Goal: Task Accomplishment & Management: Use online tool/utility

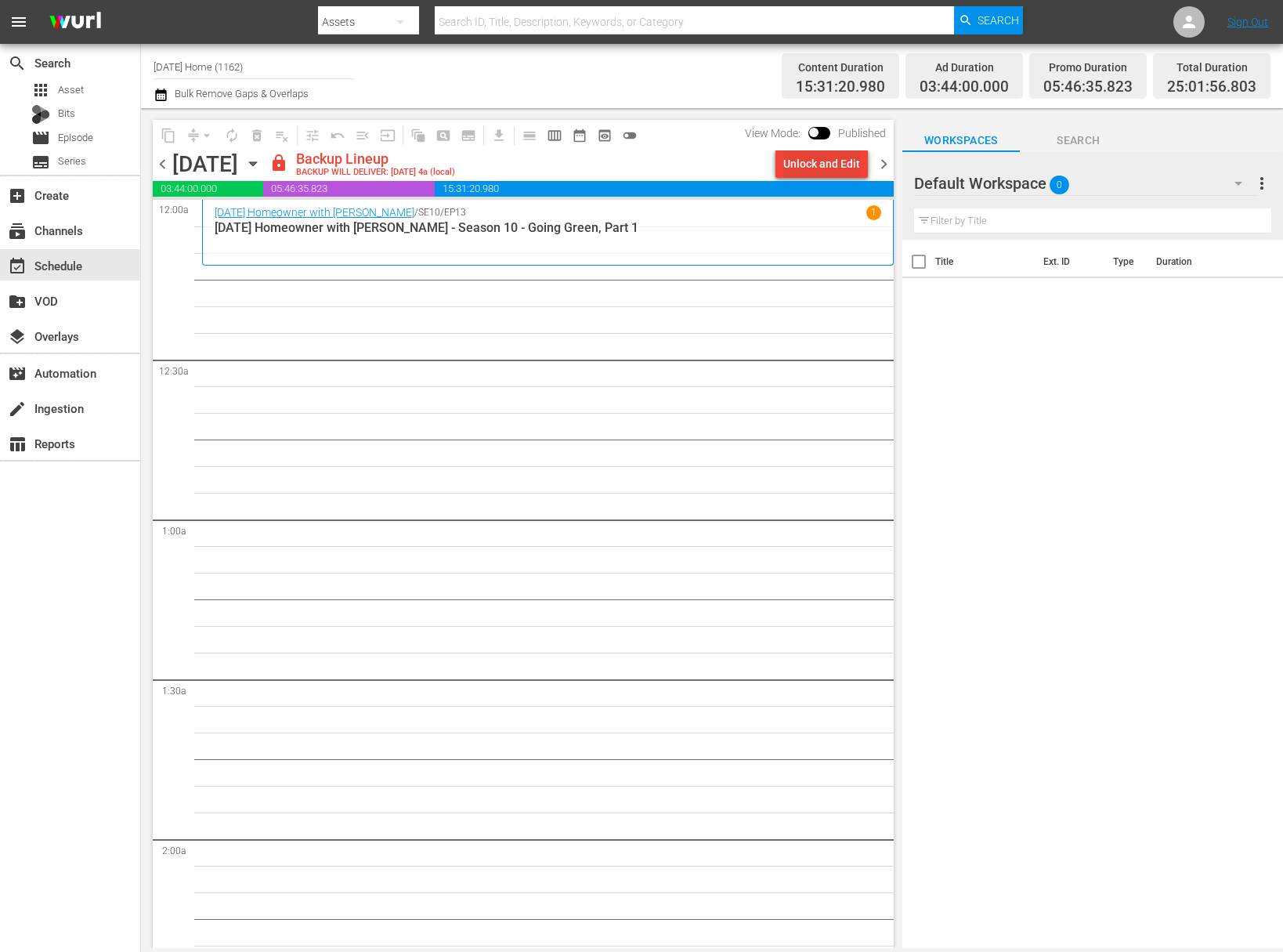
click at [826, 173] on div "Unlock and Edit" at bounding box center [821, 163] width 77 height 28
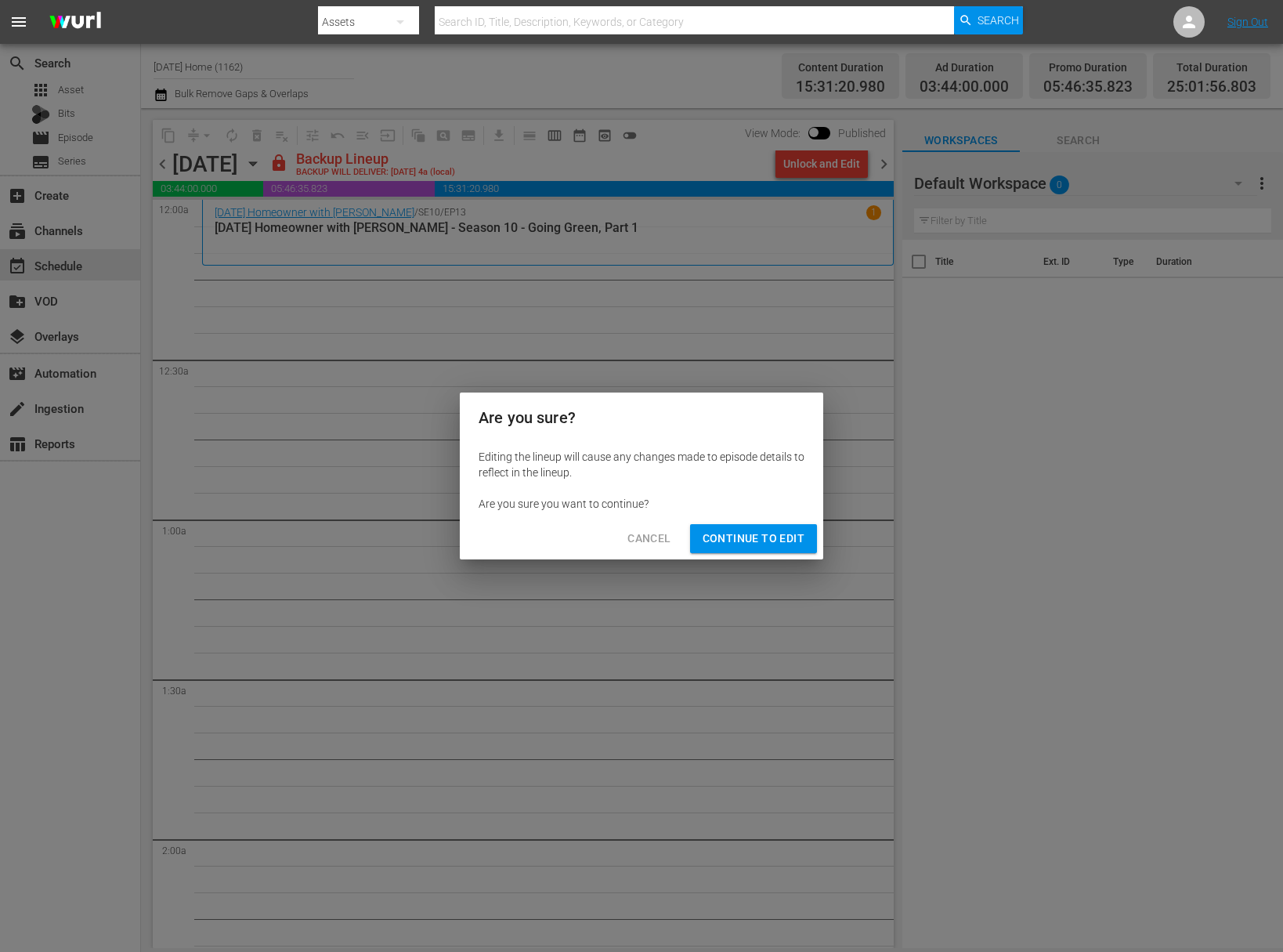
click at [738, 529] on span "Continue to Edit" at bounding box center [753, 539] width 102 height 19
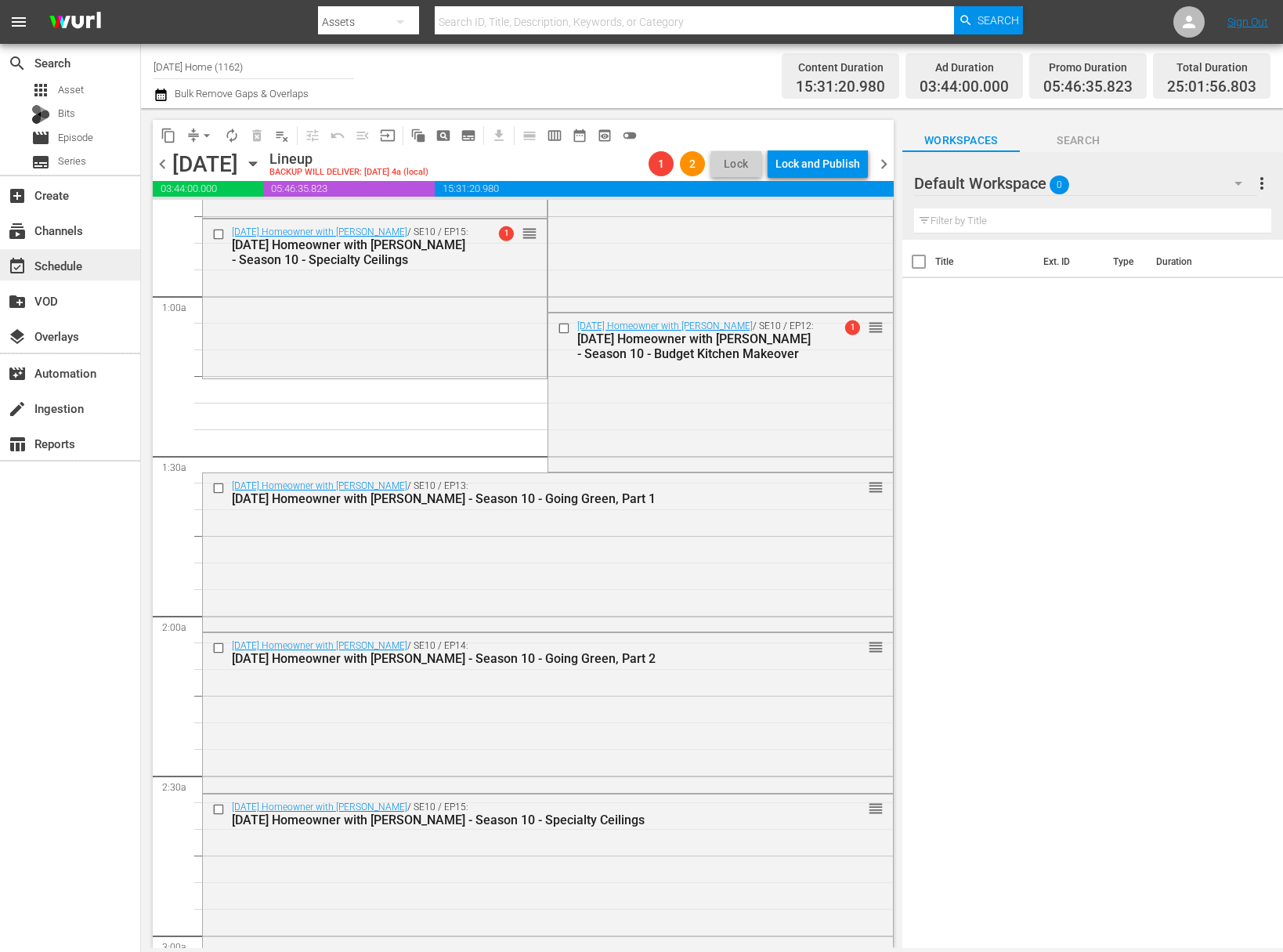
scroll to position [288, 0]
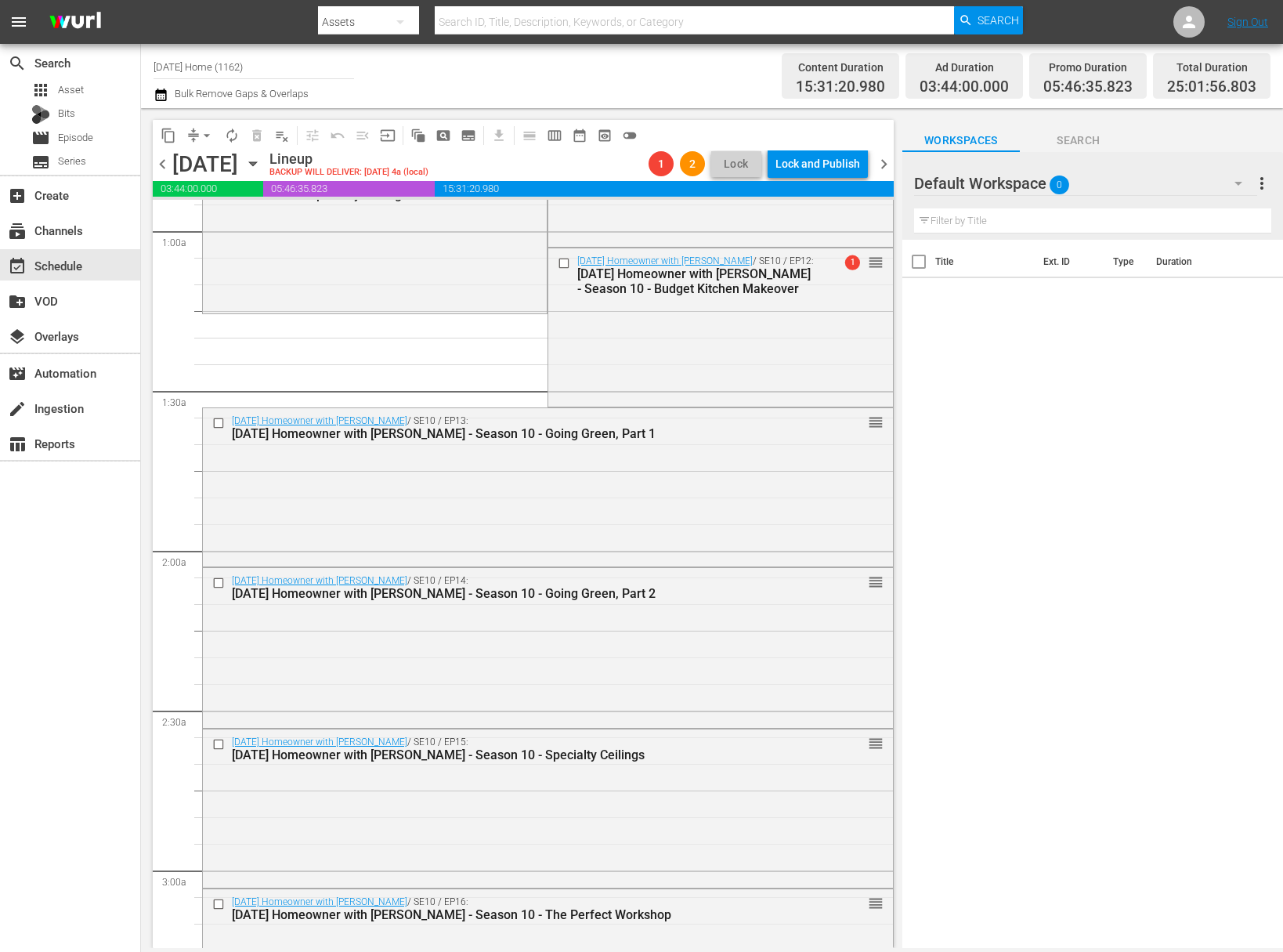
click at [281, 138] on span "playlist_remove_outlined" at bounding box center [282, 136] width 16 height 16
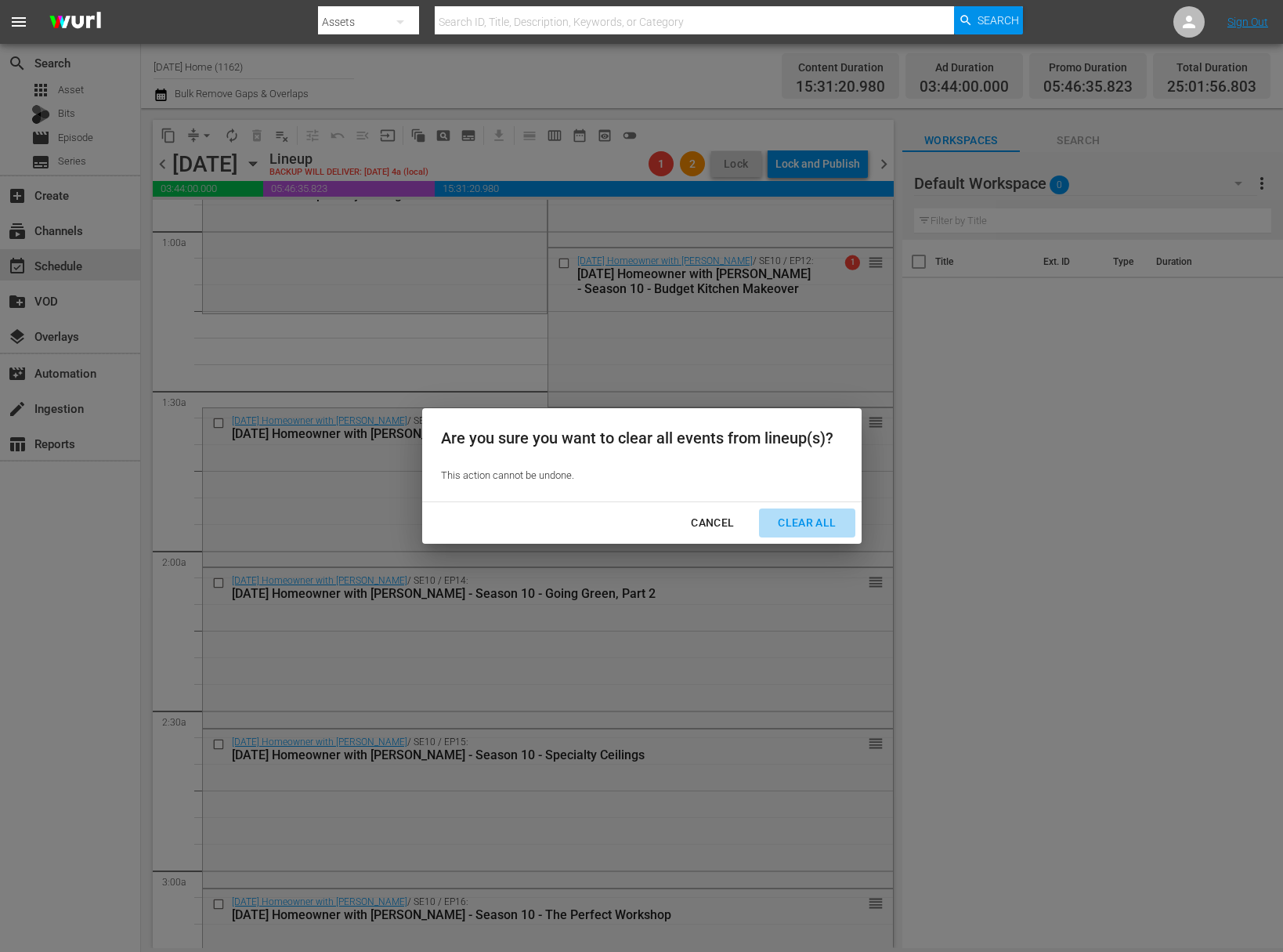
click at [801, 520] on div "Clear All" at bounding box center [807, 523] width 83 height 19
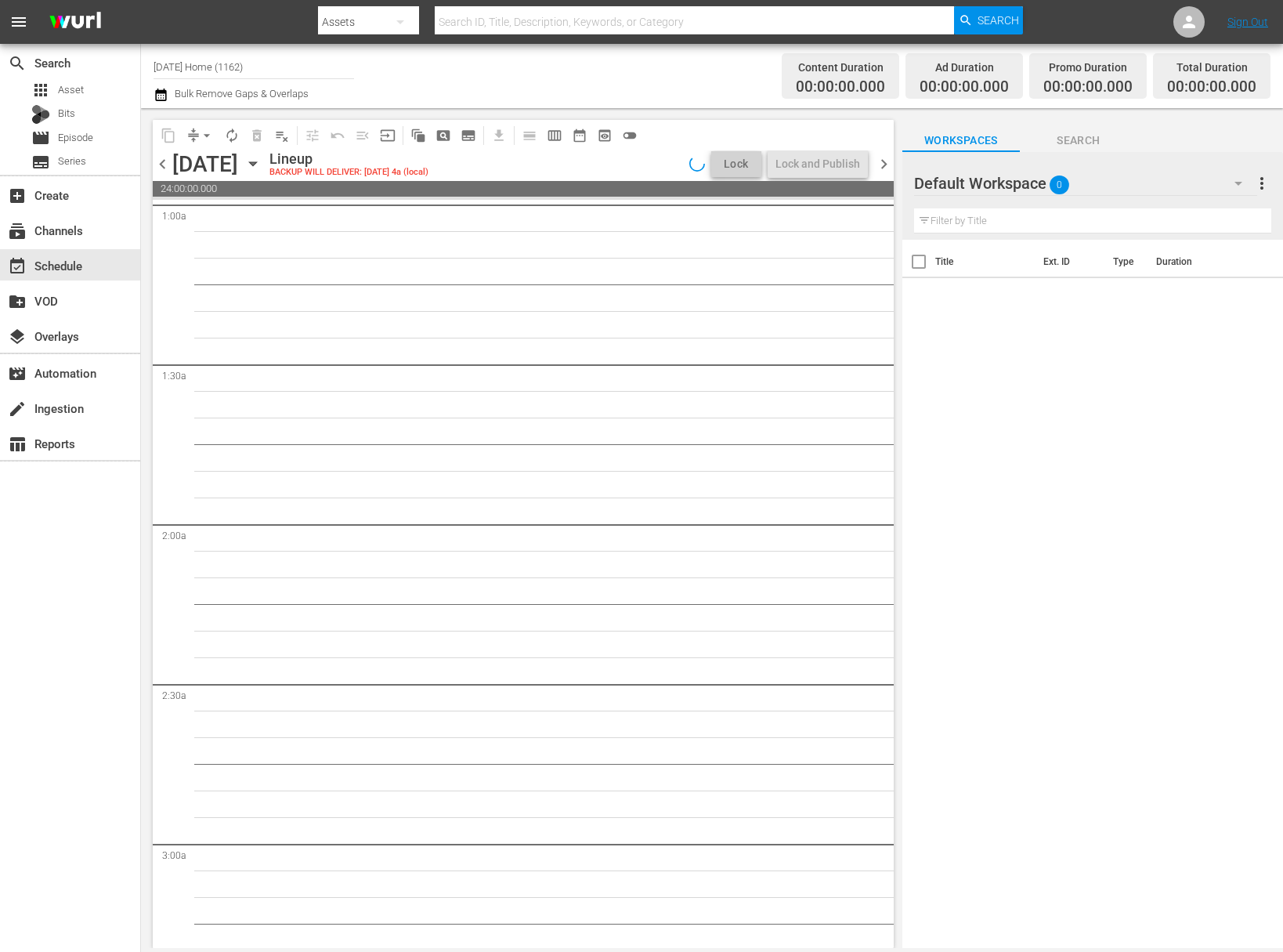
scroll to position [0, 0]
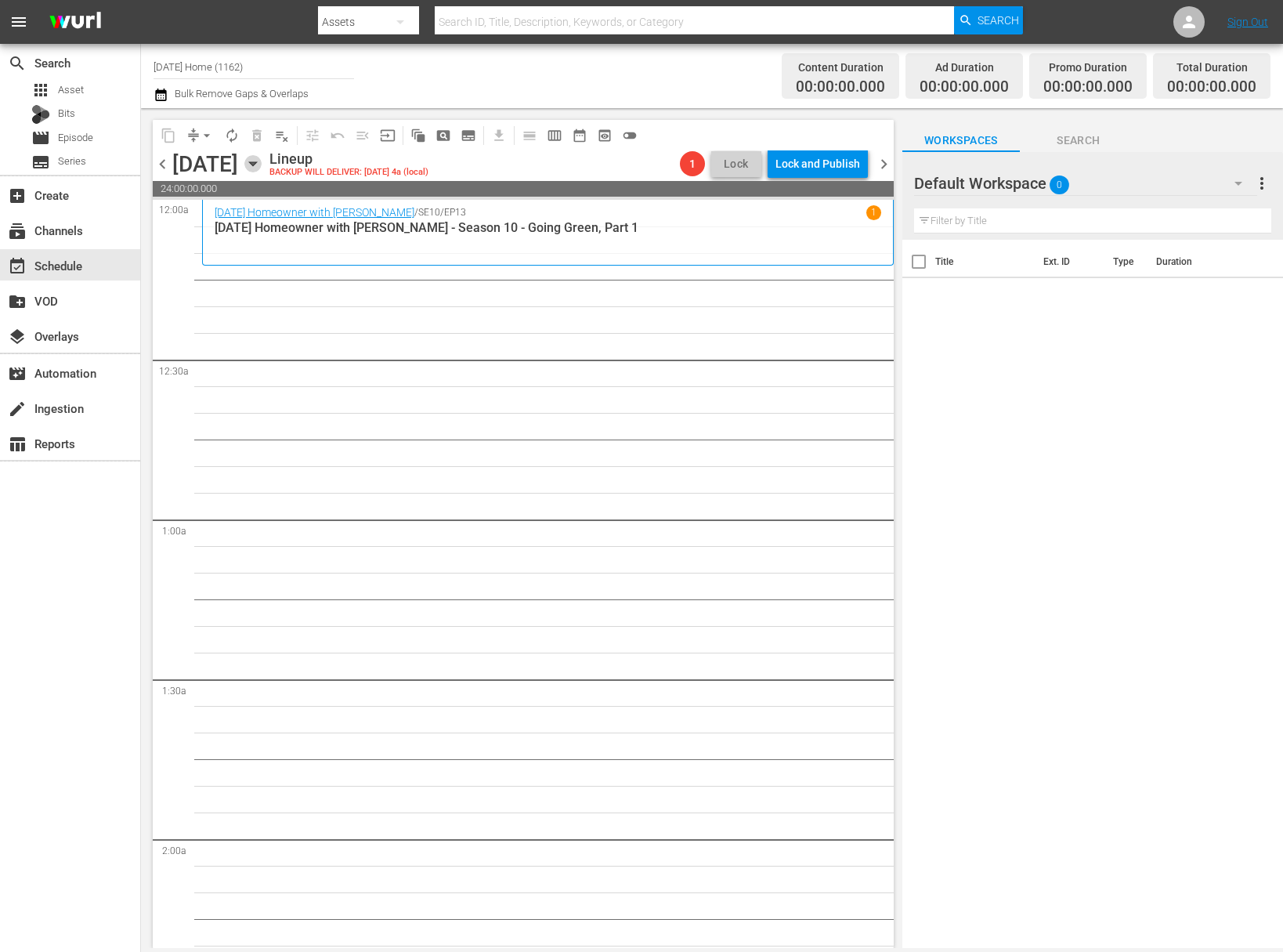
click at [261, 157] on icon "button" at bounding box center [253, 164] width 18 height 18
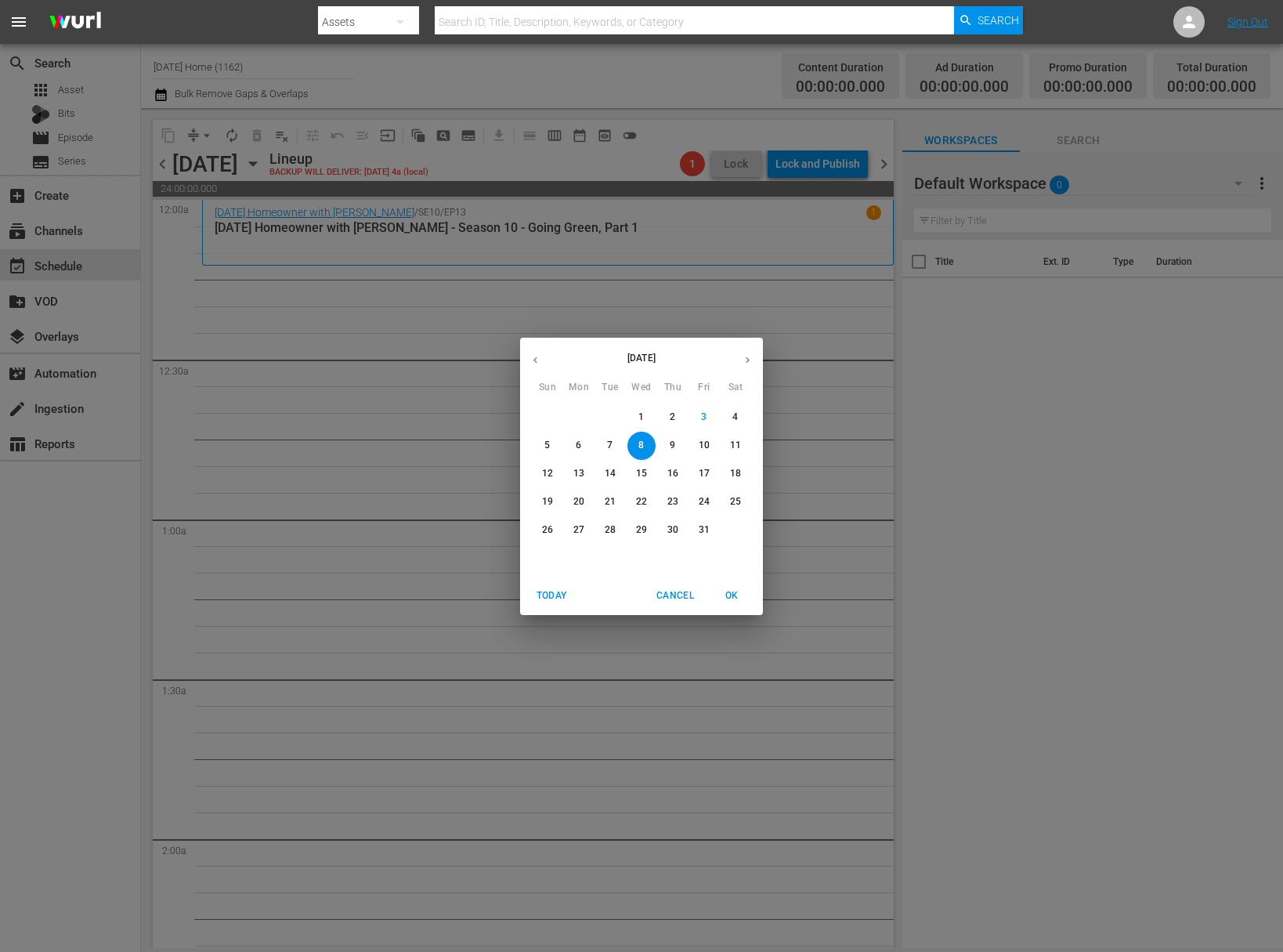
click at [668, 442] on span "9" at bounding box center [673, 445] width 28 height 13
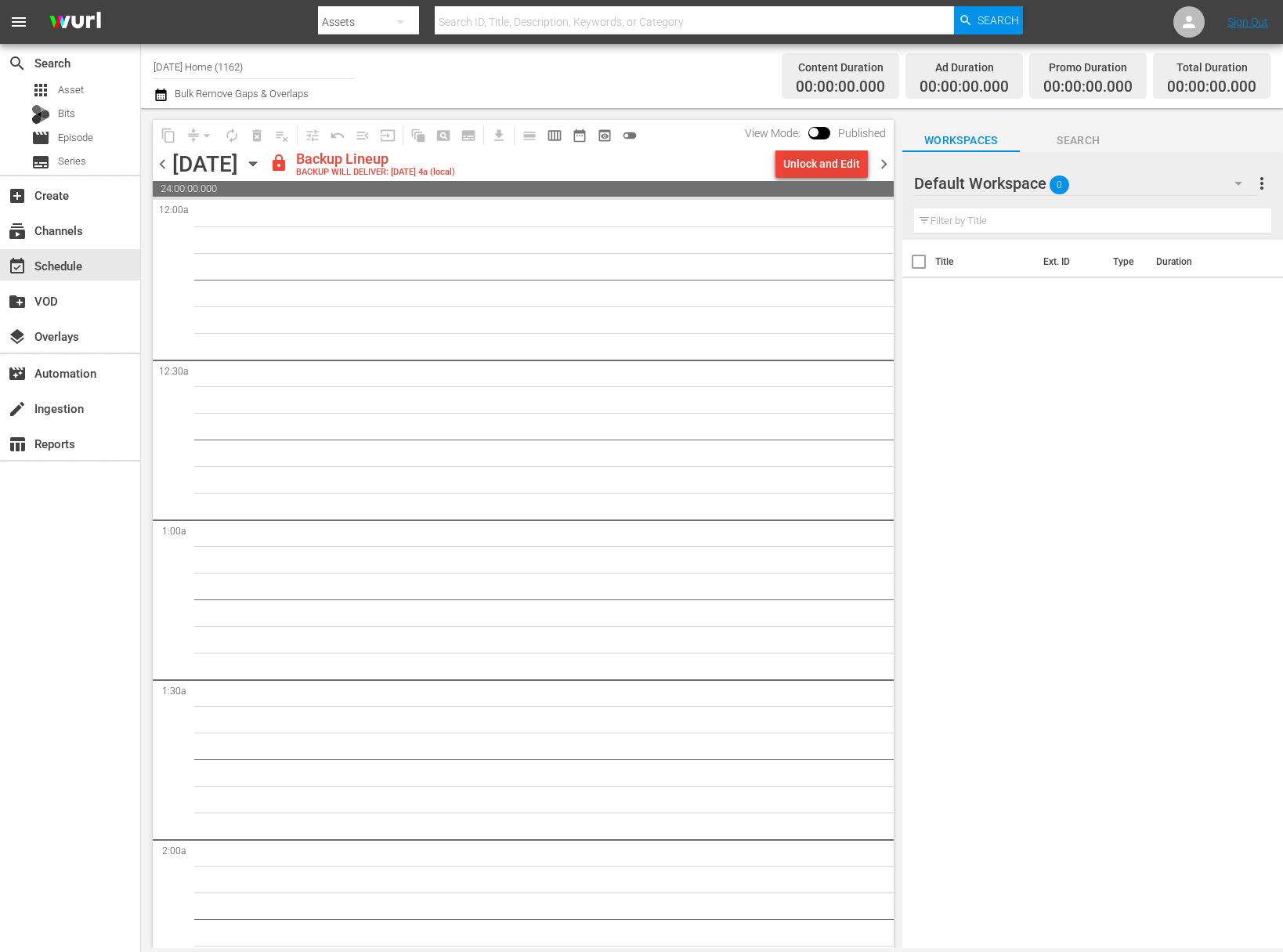
click at [821, 155] on div "Unlock and Edit" at bounding box center [821, 163] width 77 height 28
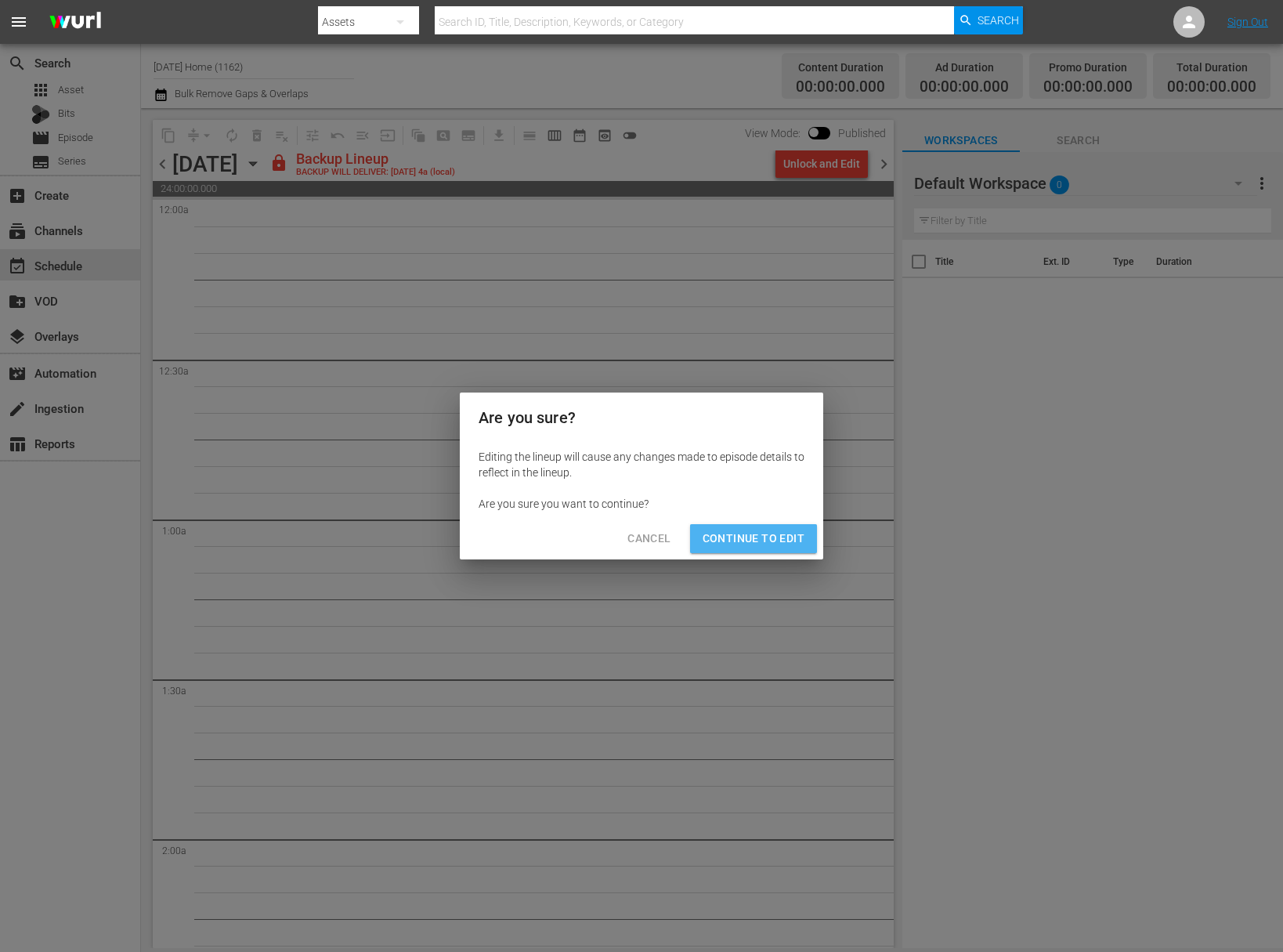
click at [783, 526] on button "Continue to Edit" at bounding box center [753, 538] width 127 height 29
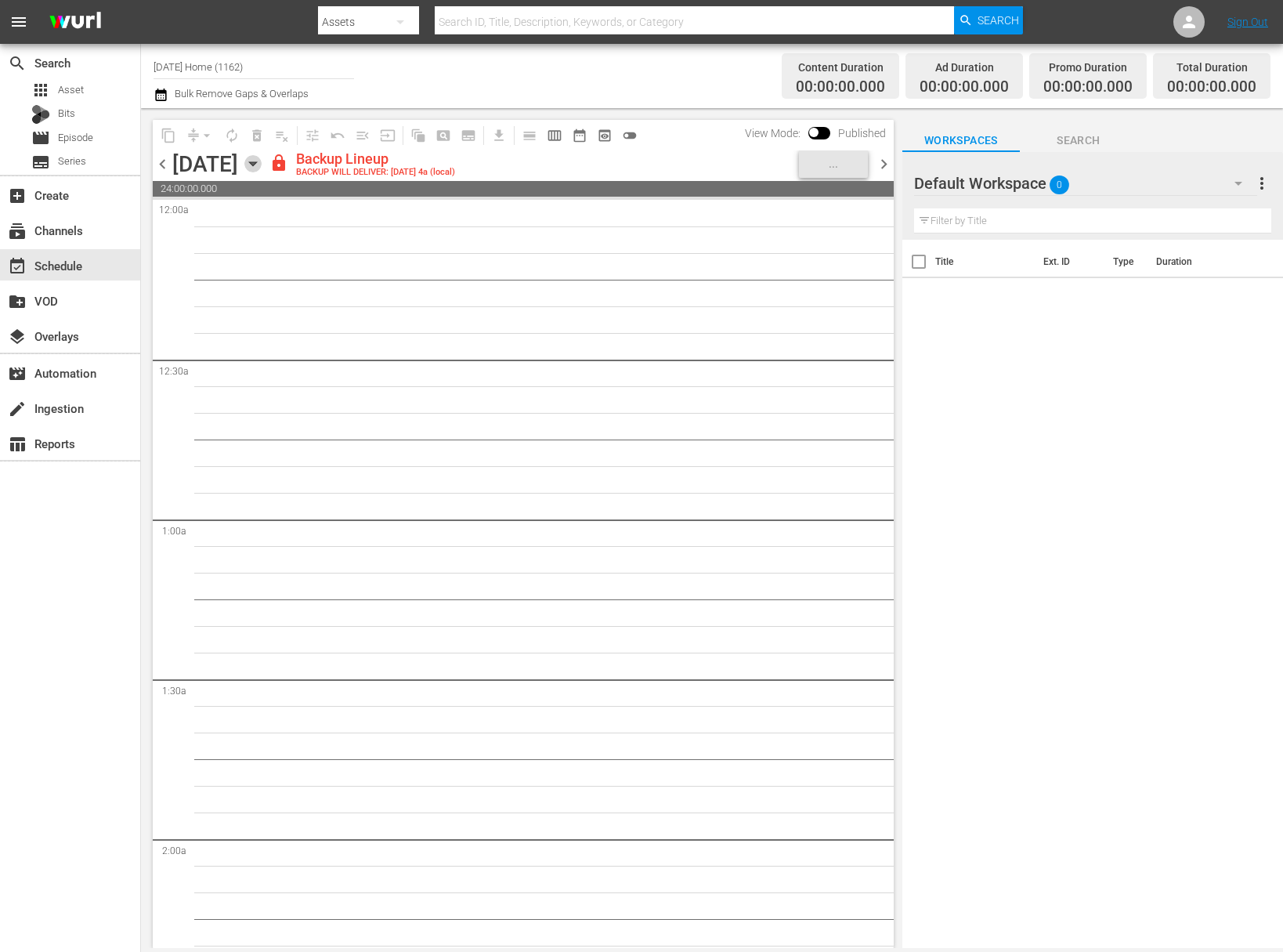
click at [261, 167] on icon "button" at bounding box center [253, 164] width 18 height 18
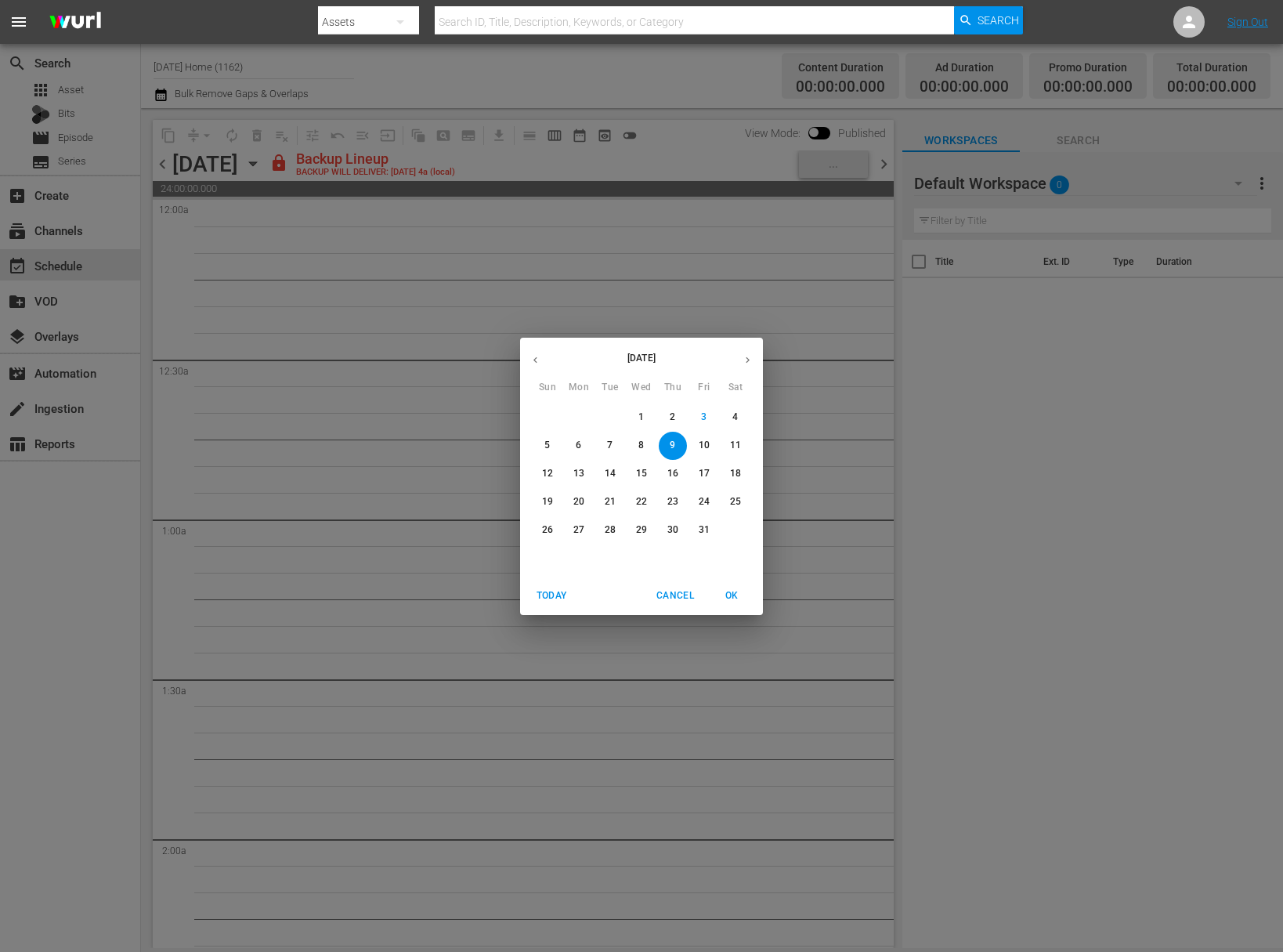
click at [706, 447] on p "10" at bounding box center [704, 445] width 11 height 13
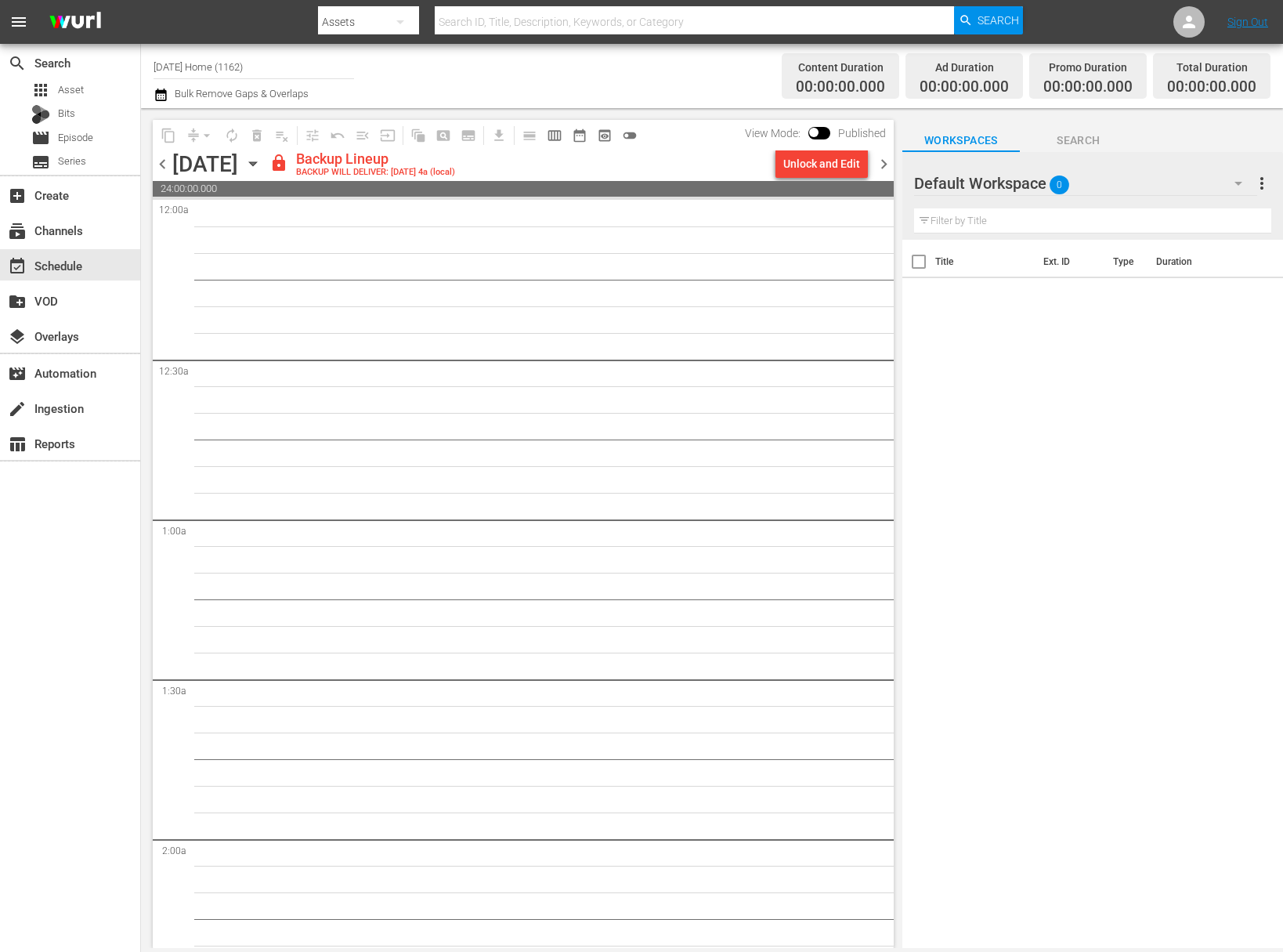
click at [844, 163] on div "Unlock and Edit" at bounding box center [821, 163] width 77 height 28
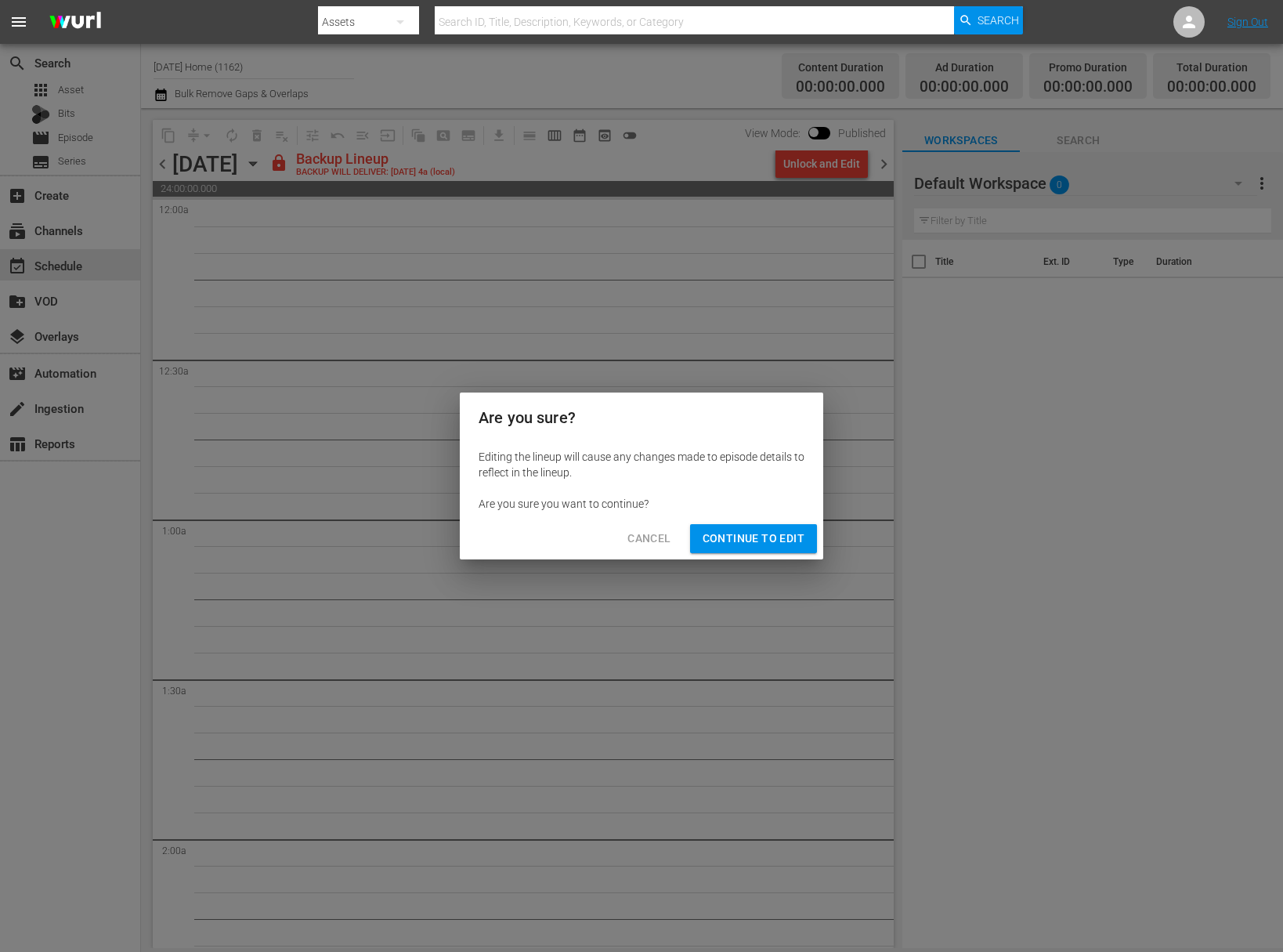
click at [790, 532] on span "Continue to Edit" at bounding box center [753, 539] width 102 height 19
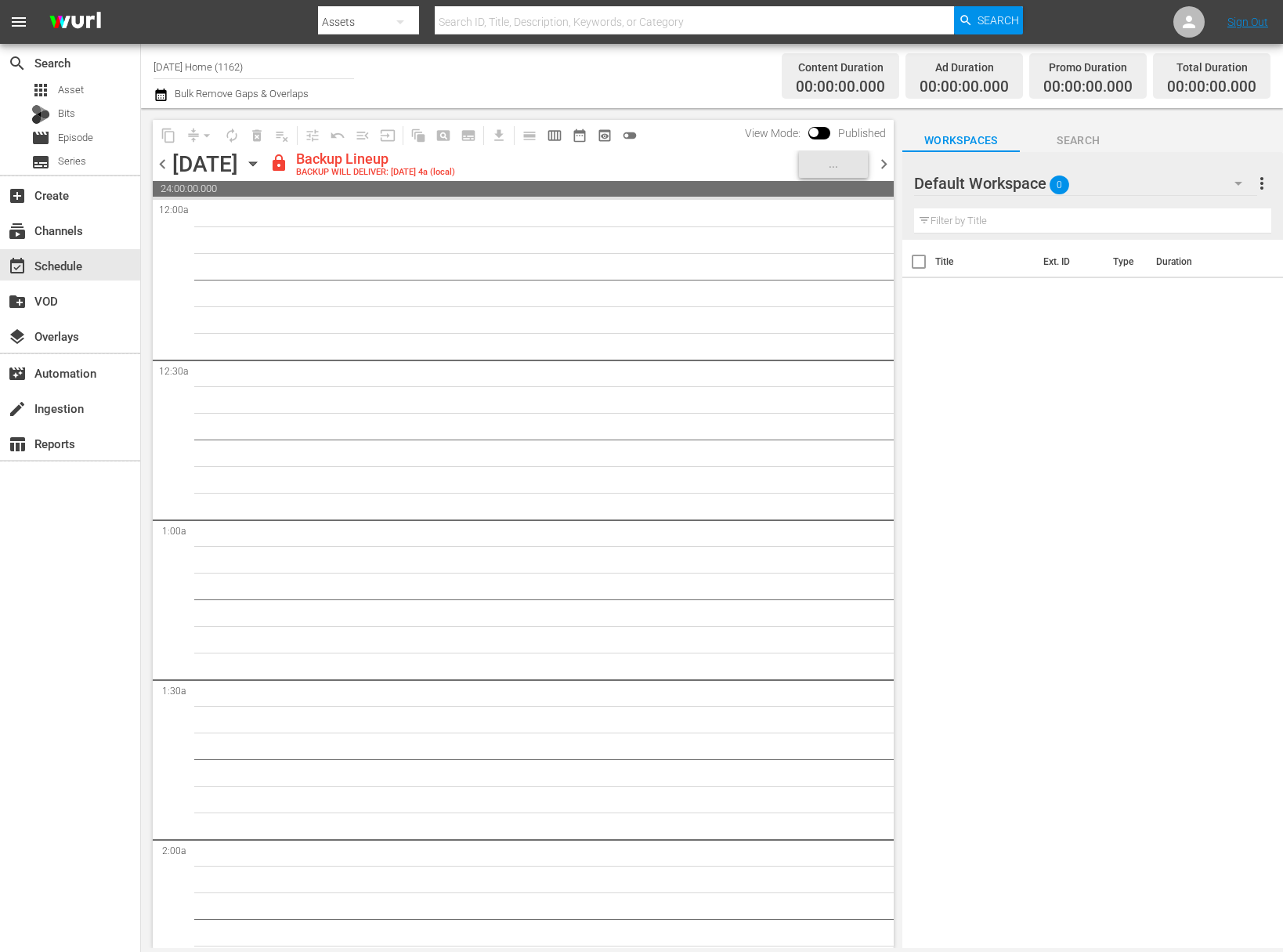
click at [261, 162] on icon "button" at bounding box center [253, 164] width 18 height 18
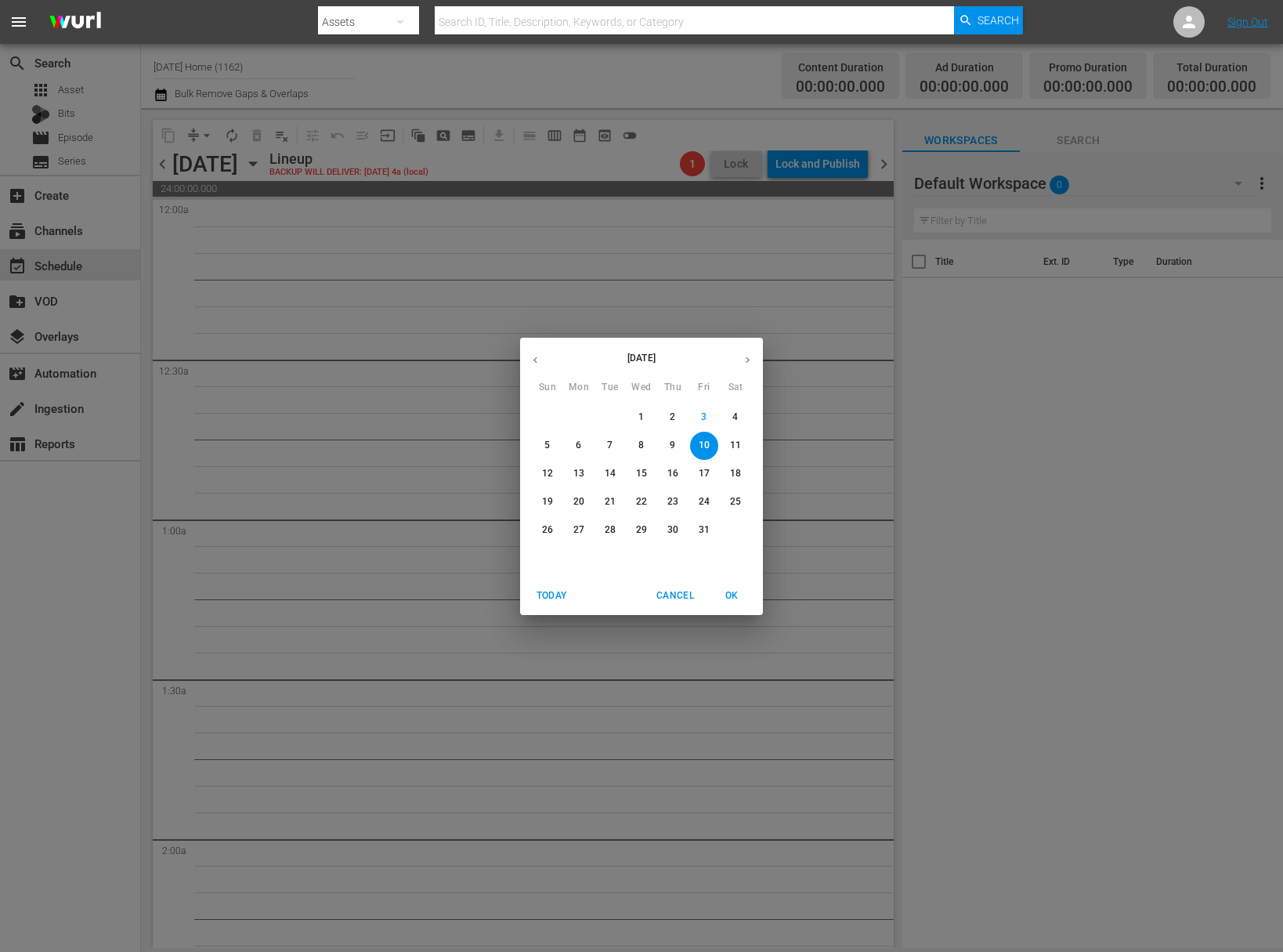
click at [735, 445] on p "11" at bounding box center [736, 445] width 11 height 13
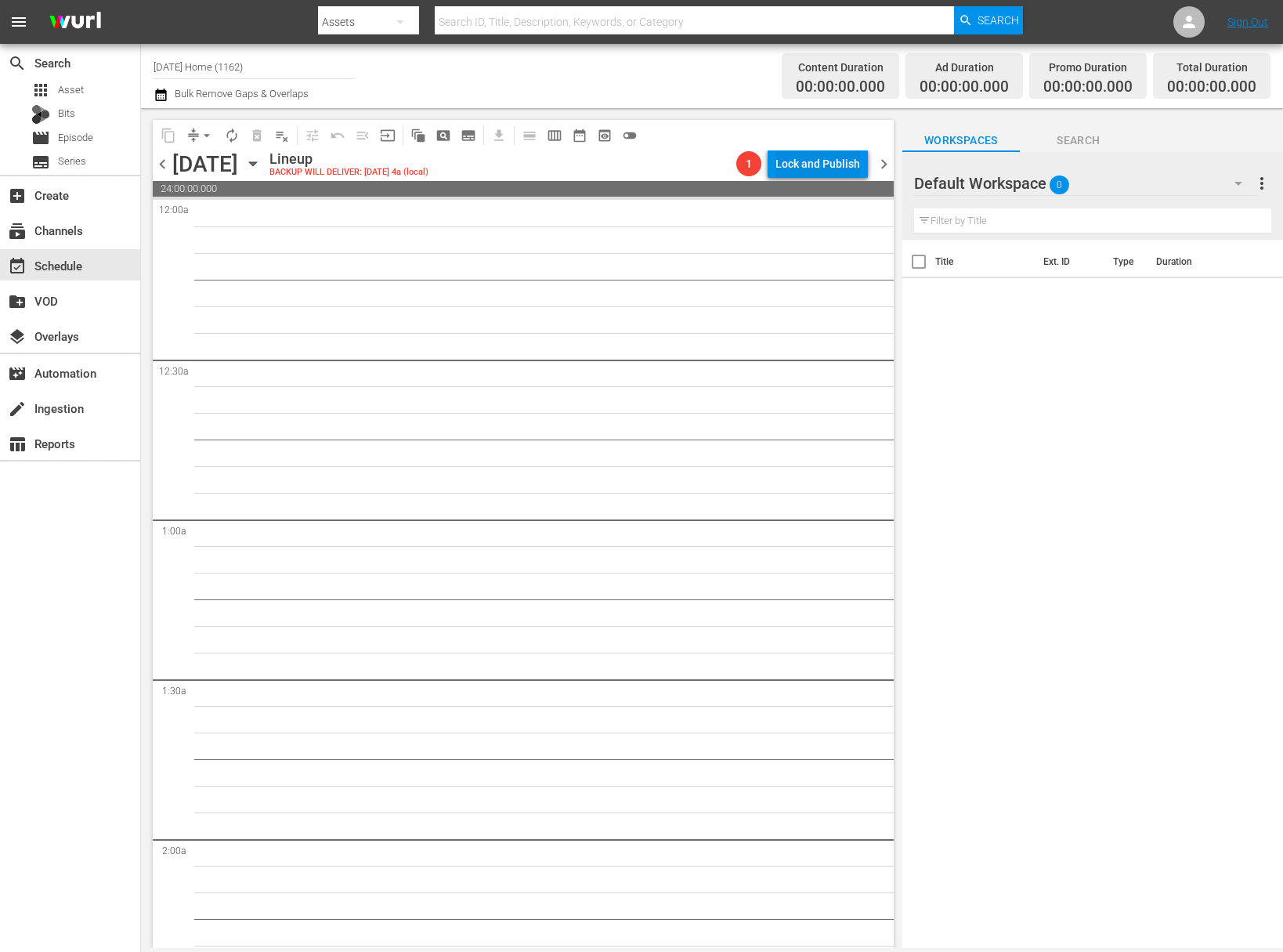
click at [834, 175] on div "Lock and Publish" at bounding box center [818, 163] width 85 height 28
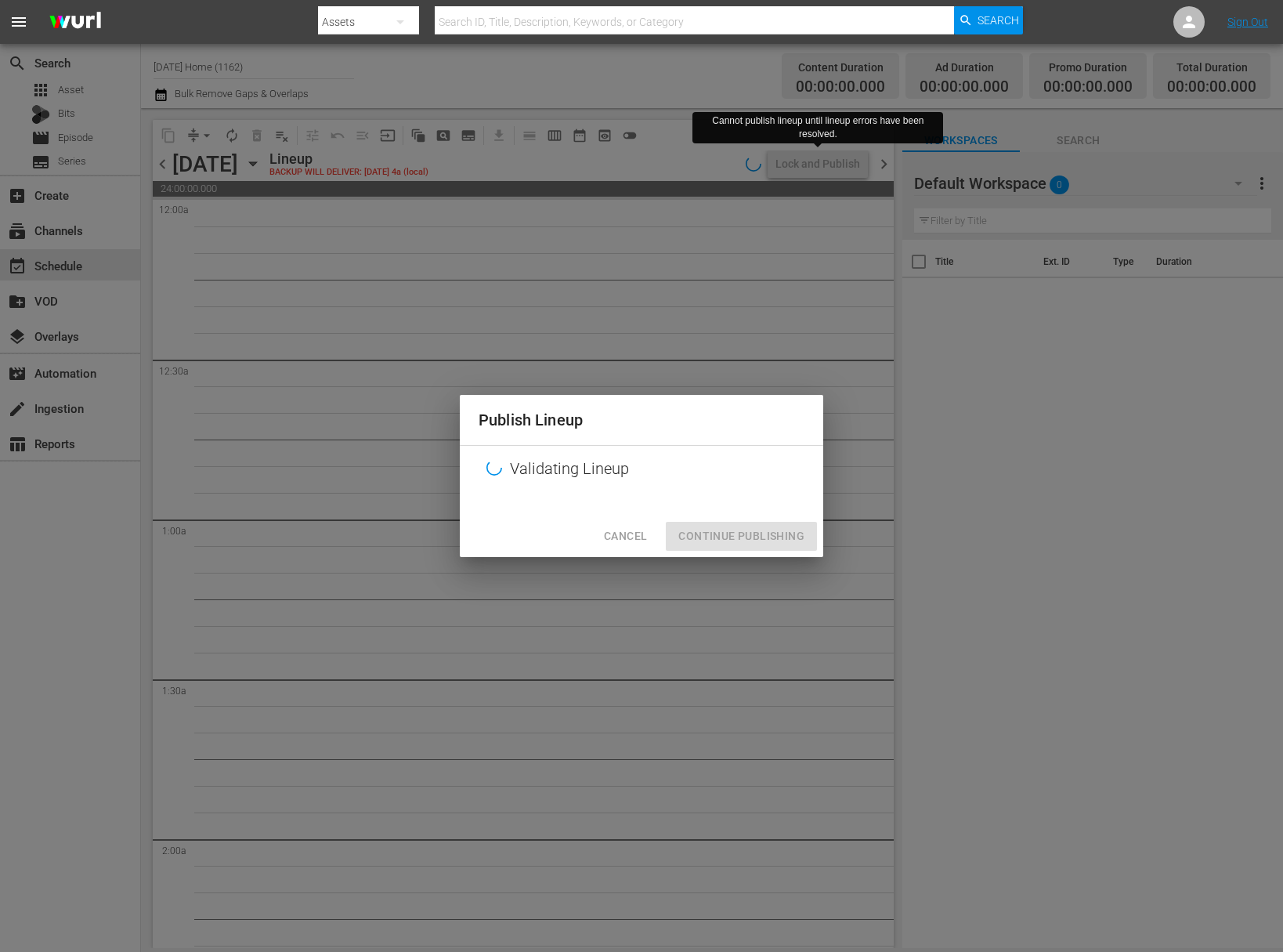
click at [658, 531] on button "Cancel" at bounding box center [625, 536] width 68 height 29
